Goal: Information Seeking & Learning: Find specific page/section

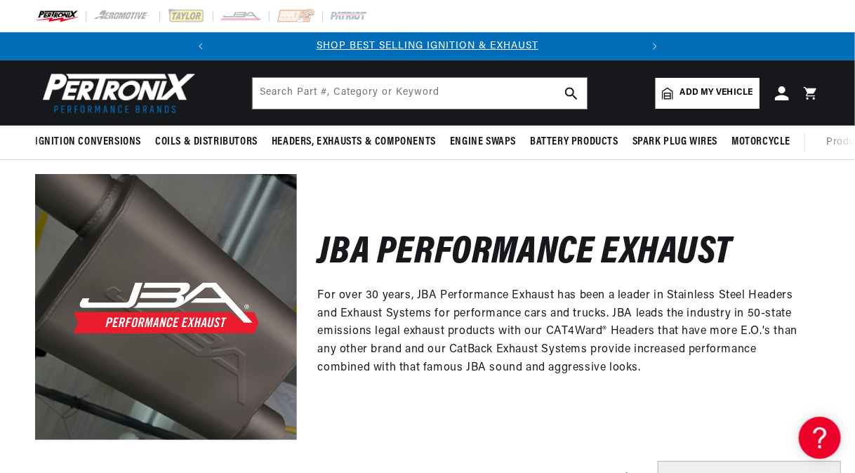
click at [523, 195] on div "JBA Performance Exhaust For over 30 years, JBA Performance Exhaust has been a l…" at bounding box center [558, 307] width 523 height 266
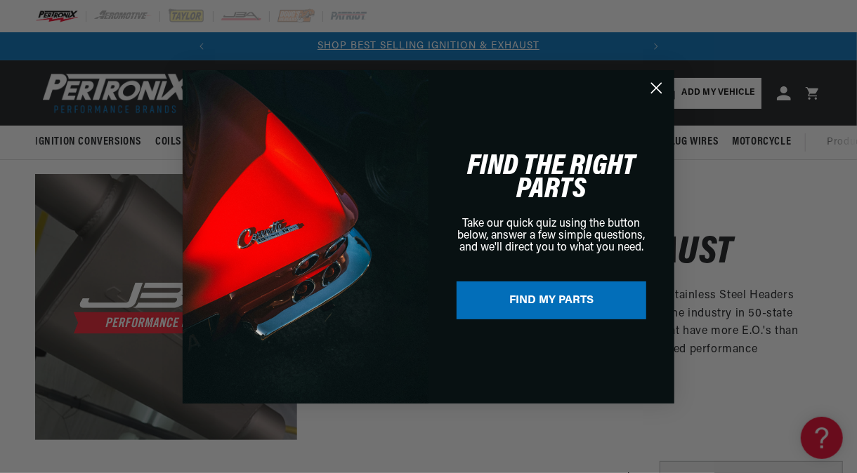
click at [660, 86] on circle "Close dialog" at bounding box center [656, 87] width 23 height 23
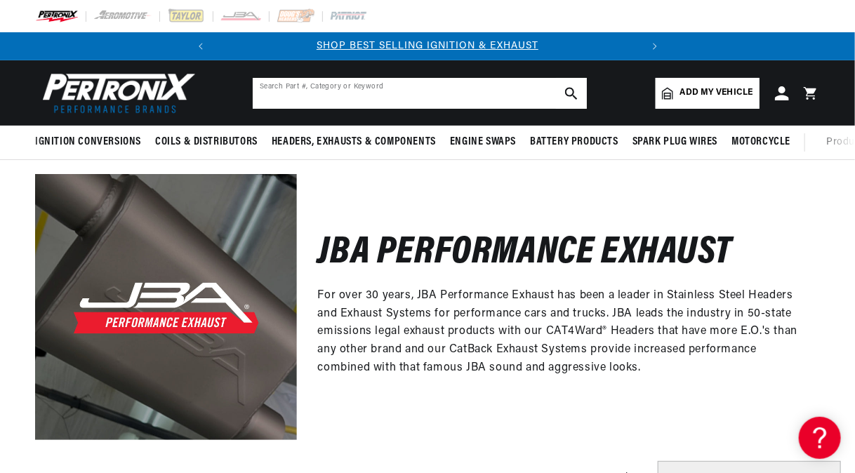
click at [425, 94] on input "text" at bounding box center [420, 93] width 334 height 31
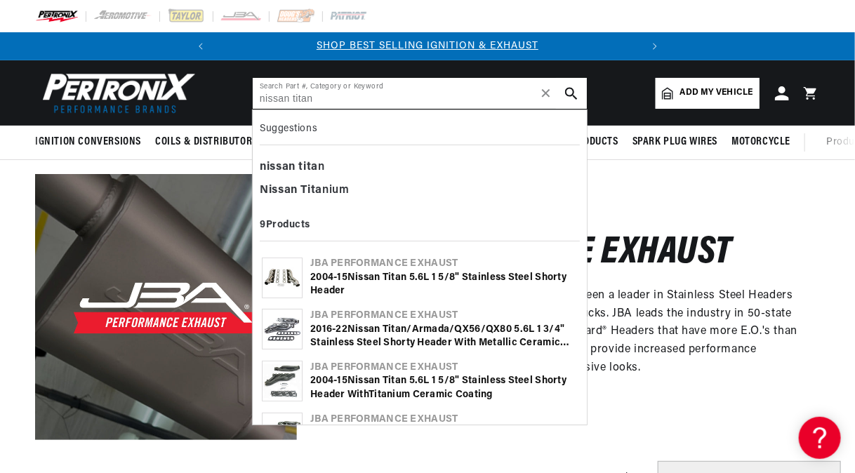
type input "nissan titan"
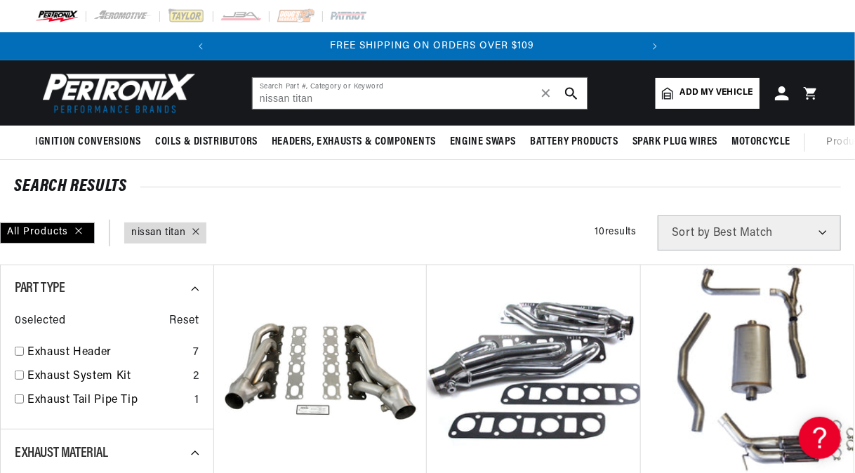
scroll to position [0, 426]
